Goal: Task Accomplishment & Management: Complete application form

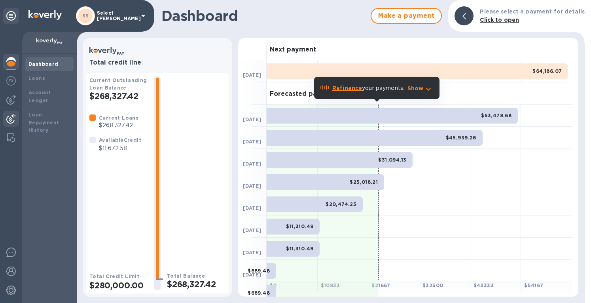
click at [12, 116] on img at bounding box center [10, 118] width 9 height 9
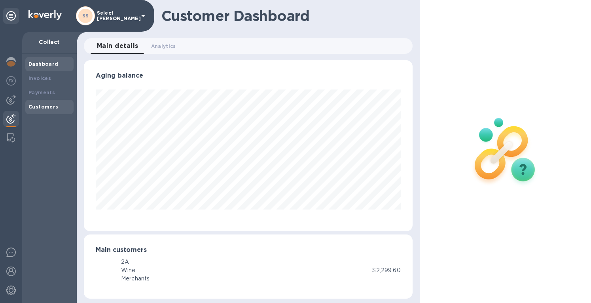
scroll to position [171, 325]
click at [33, 95] on b "Payments" at bounding box center [41, 92] width 27 height 6
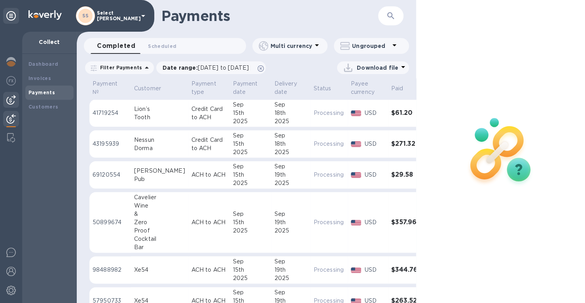
click at [8, 98] on img at bounding box center [10, 99] width 9 height 9
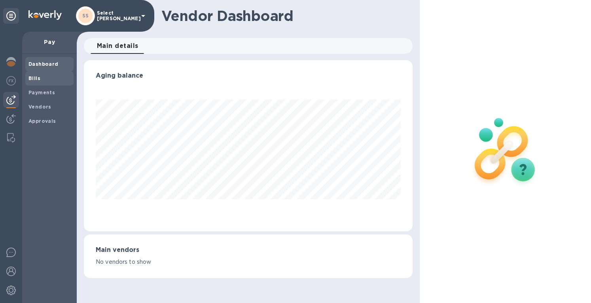
click at [28, 78] on div "Bills" at bounding box center [49, 78] width 48 height 14
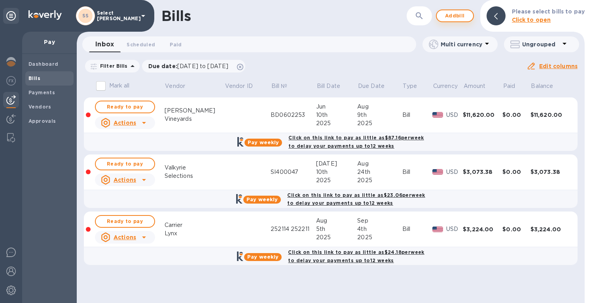
click at [459, 16] on span "Add bill" at bounding box center [455, 15] width 24 height 9
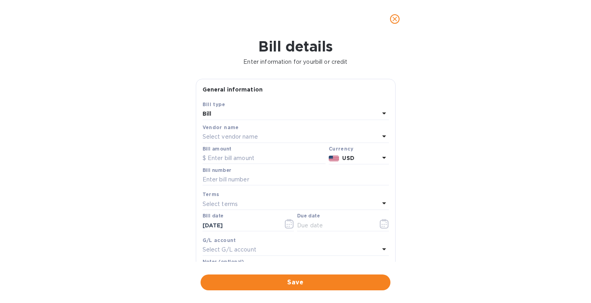
click at [219, 134] on p "Select vendor name" at bounding box center [230, 137] width 55 height 8
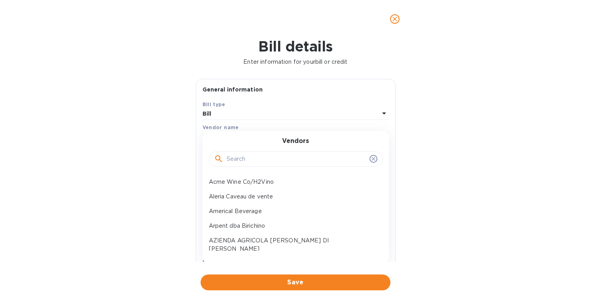
click at [238, 162] on input "text" at bounding box center [297, 159] width 140 height 12
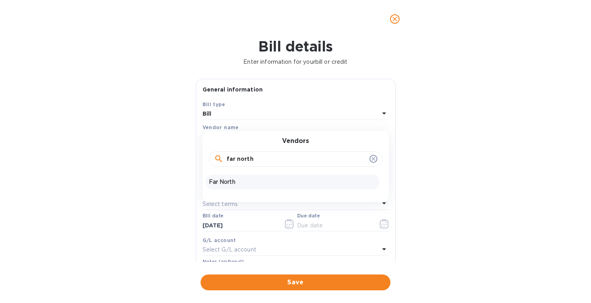
type input "far north"
click at [237, 180] on p "Far North" at bounding box center [292, 182] width 167 height 8
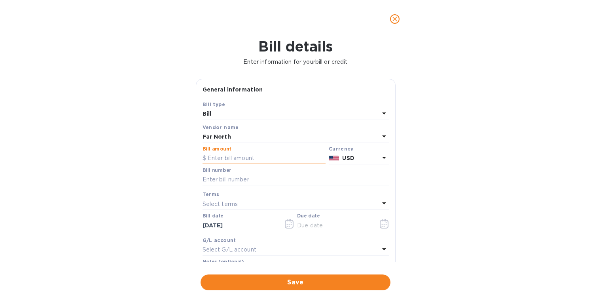
click at [235, 153] on input "text" at bounding box center [264, 158] width 123 height 12
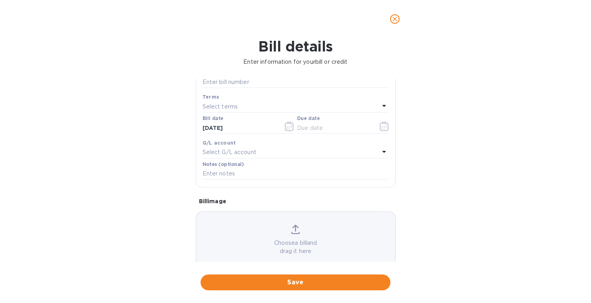
scroll to position [113, 0]
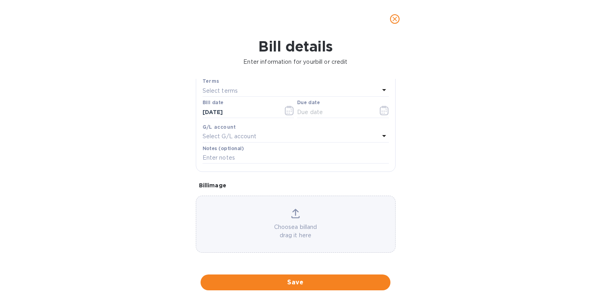
type input "9,425.53"
click at [294, 214] on icon at bounding box center [295, 213] width 9 height 9
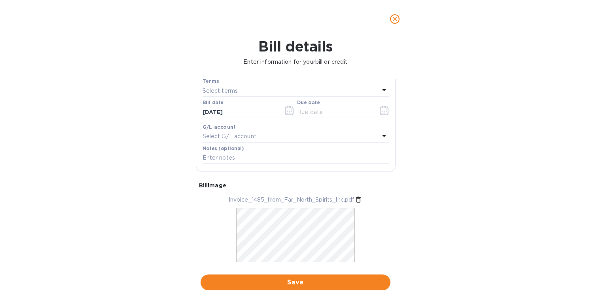
click at [226, 90] on p "Select terms" at bounding box center [221, 91] width 36 height 8
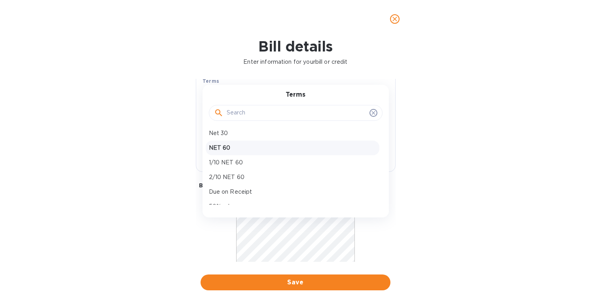
scroll to position [0, 0]
click at [227, 151] on p "NET 60" at bounding box center [292, 150] width 167 height 8
type input "[DATE]"
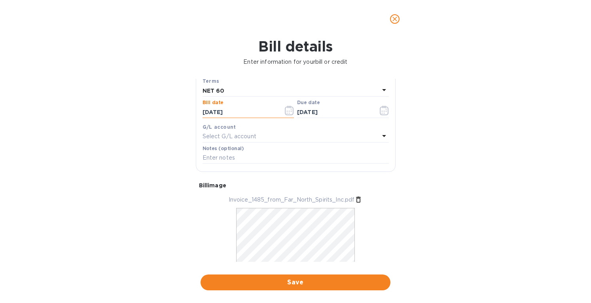
drag, startPoint x: 220, startPoint y: 112, endPoint x: 182, endPoint y: 112, distance: 37.6
click at [182, 112] on div "Bill details Enter information for your bill or credit General information Save…" at bounding box center [295, 170] width 591 height 265
type input "[DATE]"
click at [235, 90] on p "Select terms" at bounding box center [221, 91] width 36 height 8
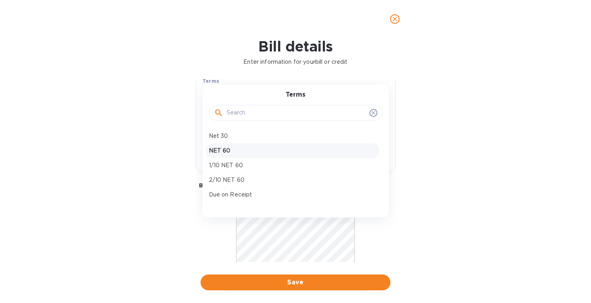
click at [227, 148] on p "NET 60" at bounding box center [292, 150] width 167 height 8
type input "[DATE]"
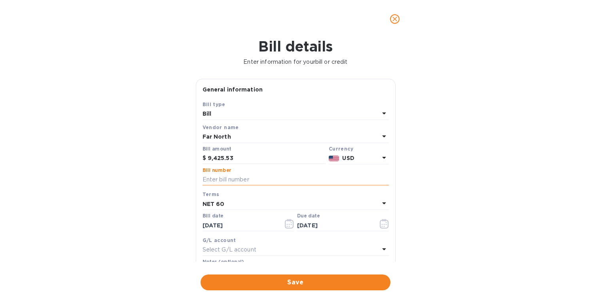
click at [211, 179] on input "text" at bounding box center [296, 180] width 186 height 12
click at [215, 180] on input "text" at bounding box center [296, 180] width 186 height 12
type input "1485"
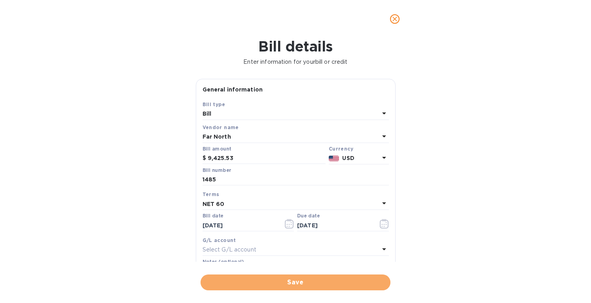
click at [294, 276] on button "Save" at bounding box center [296, 282] width 190 height 16
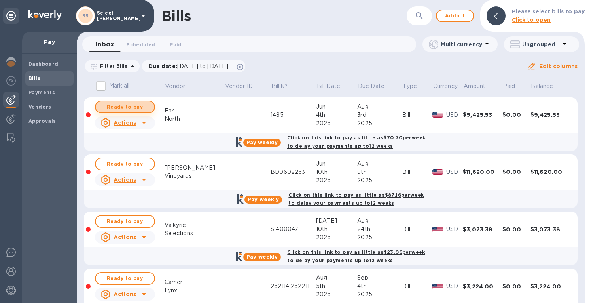
click at [129, 103] on span "Ready to pay" at bounding box center [125, 106] width 46 height 9
click at [139, 105] on span "Ready to pay" at bounding box center [125, 106] width 46 height 9
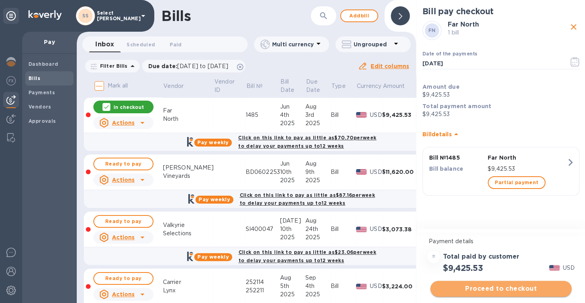
click at [493, 288] on span "Proceed to checkout" at bounding box center [501, 288] width 129 height 9
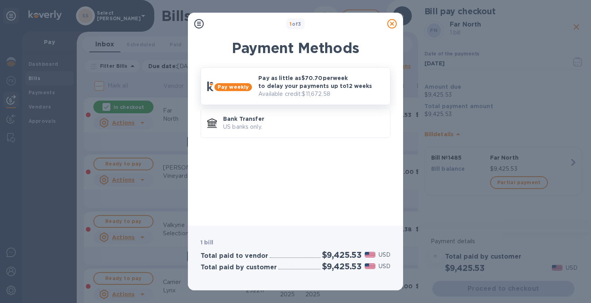
click at [294, 84] on p "Pay as little as $70.70 per week to delay your payments up to 12 weeks" at bounding box center [320, 82] width 125 height 16
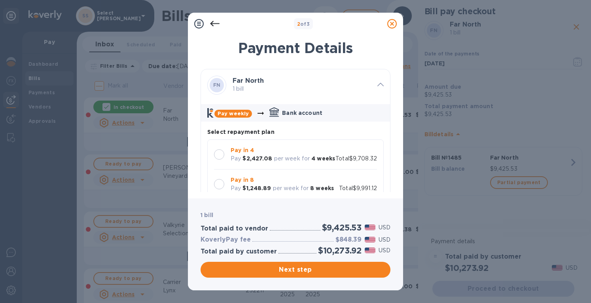
drag, startPoint x: 221, startPoint y: 156, endPoint x: 291, endPoint y: 148, distance: 70.8
click at [221, 155] on div at bounding box center [219, 154] width 10 height 10
click at [287, 270] on span "Next step" at bounding box center [295, 269] width 177 height 9
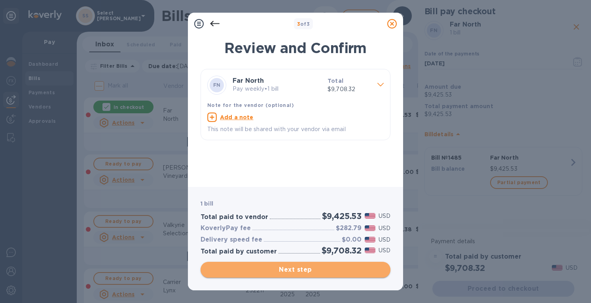
click at [302, 269] on span "Next step" at bounding box center [295, 269] width 177 height 9
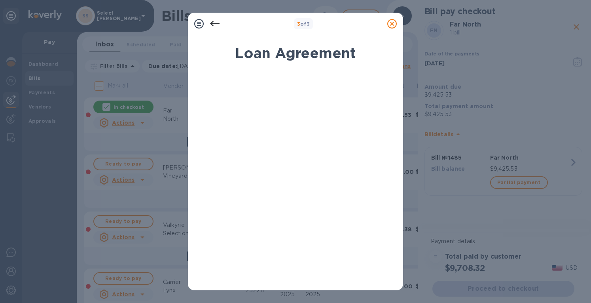
scroll to position [139, 0]
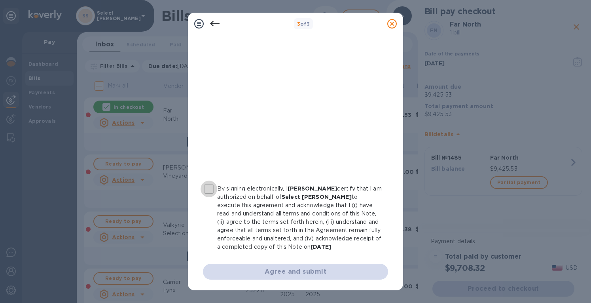
click at [206, 190] on input "By signing electronically, I [PERSON_NAME] certify that I am authorized on beha…" at bounding box center [209, 188] width 17 height 17
checkbox input "true"
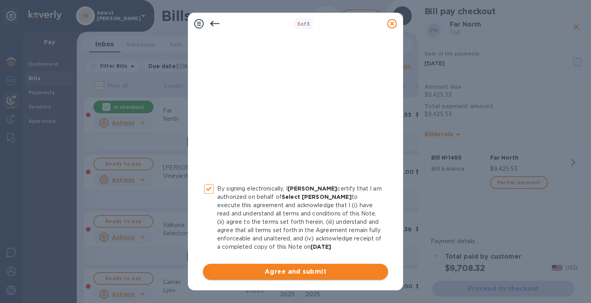
click at [287, 267] on span "Agree and submit" at bounding box center [295, 271] width 173 height 9
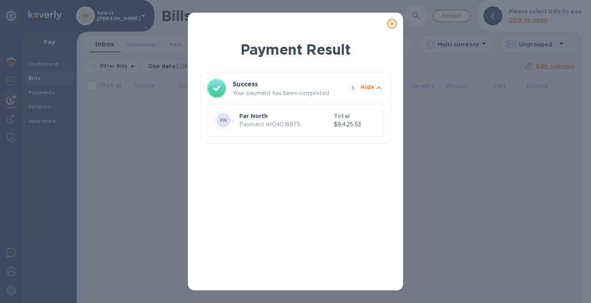
drag, startPoint x: 393, startPoint y: 24, endPoint x: 132, endPoint y: 1, distance: 261.8
click at [393, 24] on icon at bounding box center [391, 23] width 9 height 9
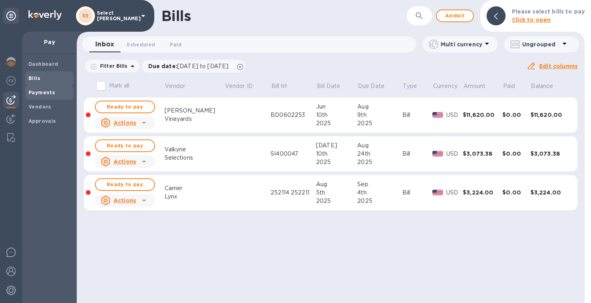
click at [35, 89] on span "Payments" at bounding box center [41, 93] width 27 height 8
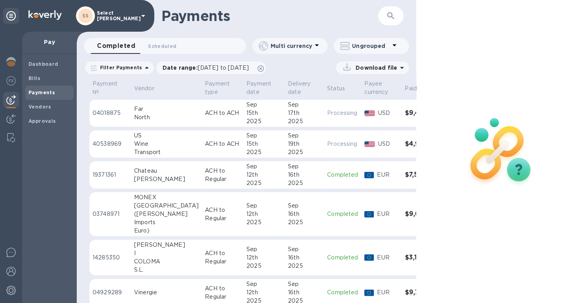
click at [327, 116] on p "Processing" at bounding box center [342, 113] width 31 height 8
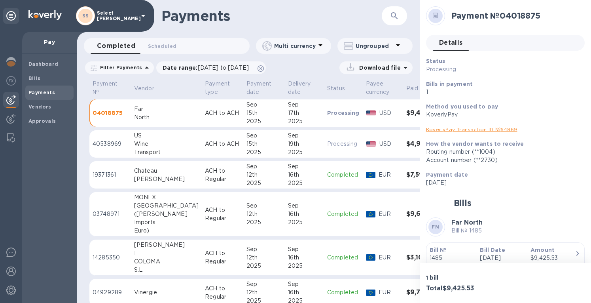
click at [444, 129] on link "KoverlyPay Transaction ID № 64869" at bounding box center [471, 129] width 91 height 6
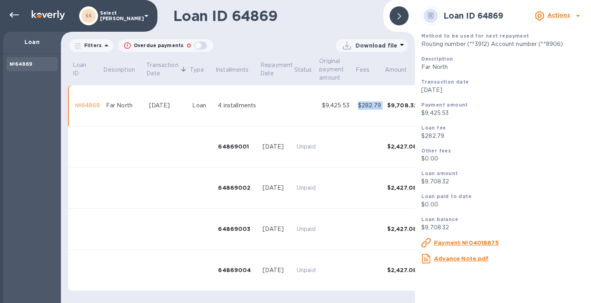
drag, startPoint x: 356, startPoint y: 107, endPoint x: 389, endPoint y: 109, distance: 33.3
click at [389, 109] on tr "№64869 Far North [DATE] Loan 4 installments $9,425.53 $282.79 $9,708.32 $0.00 $…" at bounding box center [281, 105] width 427 height 41
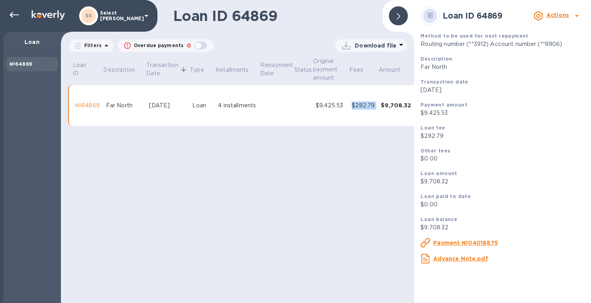
copy tr "$282.79"
click at [15, 10] on div at bounding box center [14, 15] width 16 height 16
click at [18, 15] on icon at bounding box center [13, 15] width 9 height 6
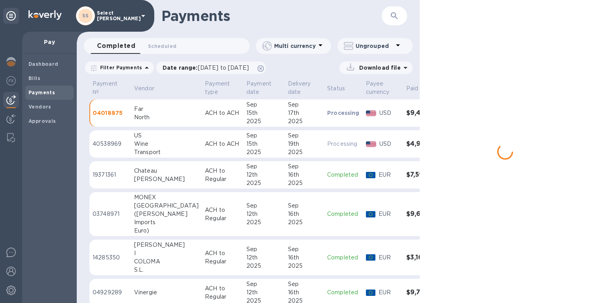
click at [36, 15] on img at bounding box center [44, 14] width 33 height 9
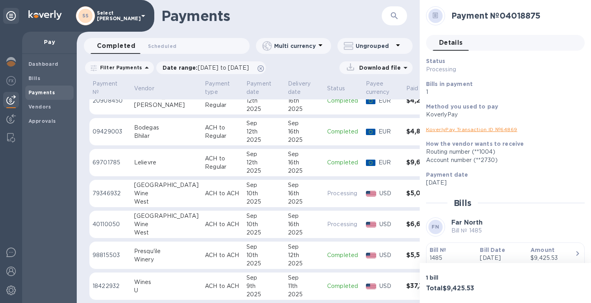
scroll to position [237, 0]
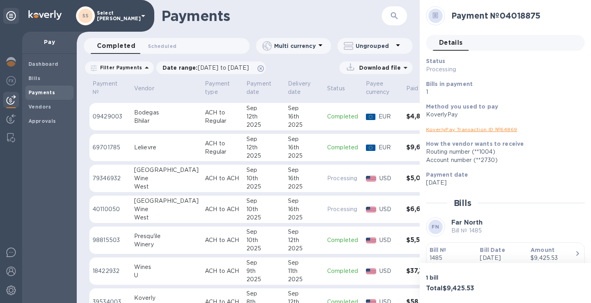
click at [327, 179] on p "Processing" at bounding box center [343, 178] width 32 height 8
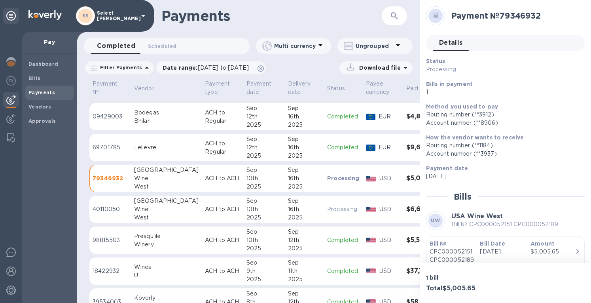
click at [288, 216] on div "2025" at bounding box center [304, 217] width 33 height 8
click at [288, 239] on div "12th" at bounding box center [304, 240] width 33 height 8
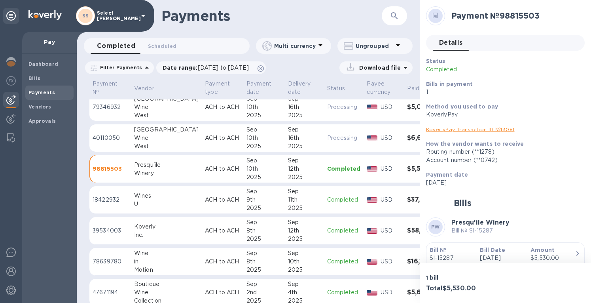
scroll to position [317, 0]
